Goal: Information Seeking & Learning: Check status

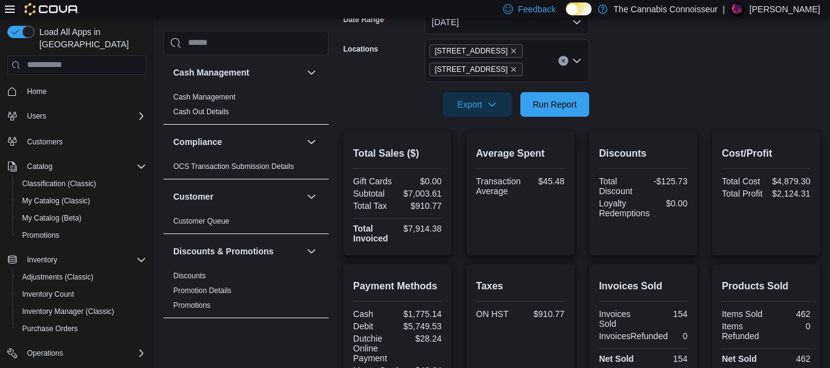
scroll to position [195, 0]
